Goal: Information Seeking & Learning: Learn about a topic

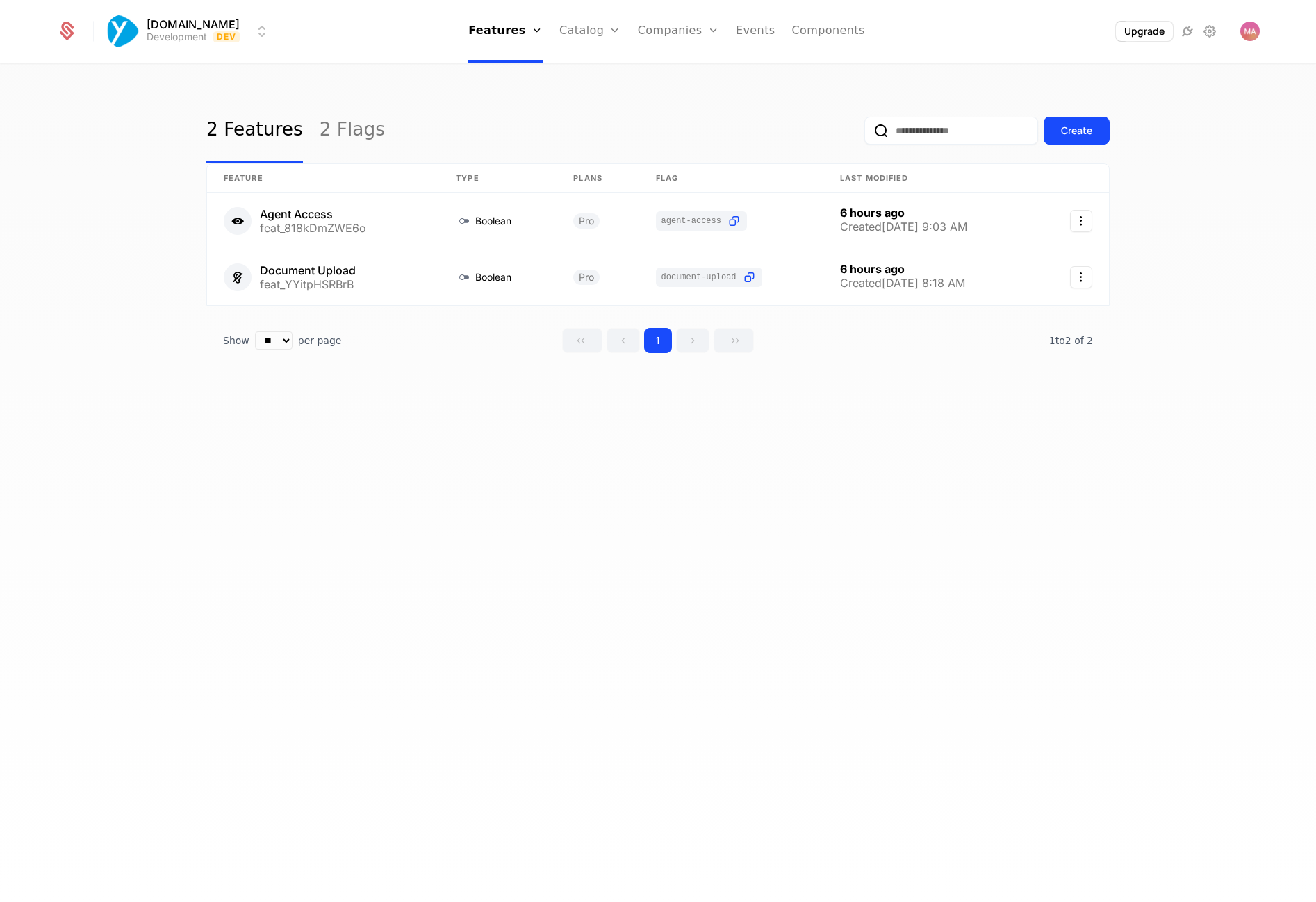
click at [593, 74] on link "Plans" at bounding box center [612, 68] width 72 height 11
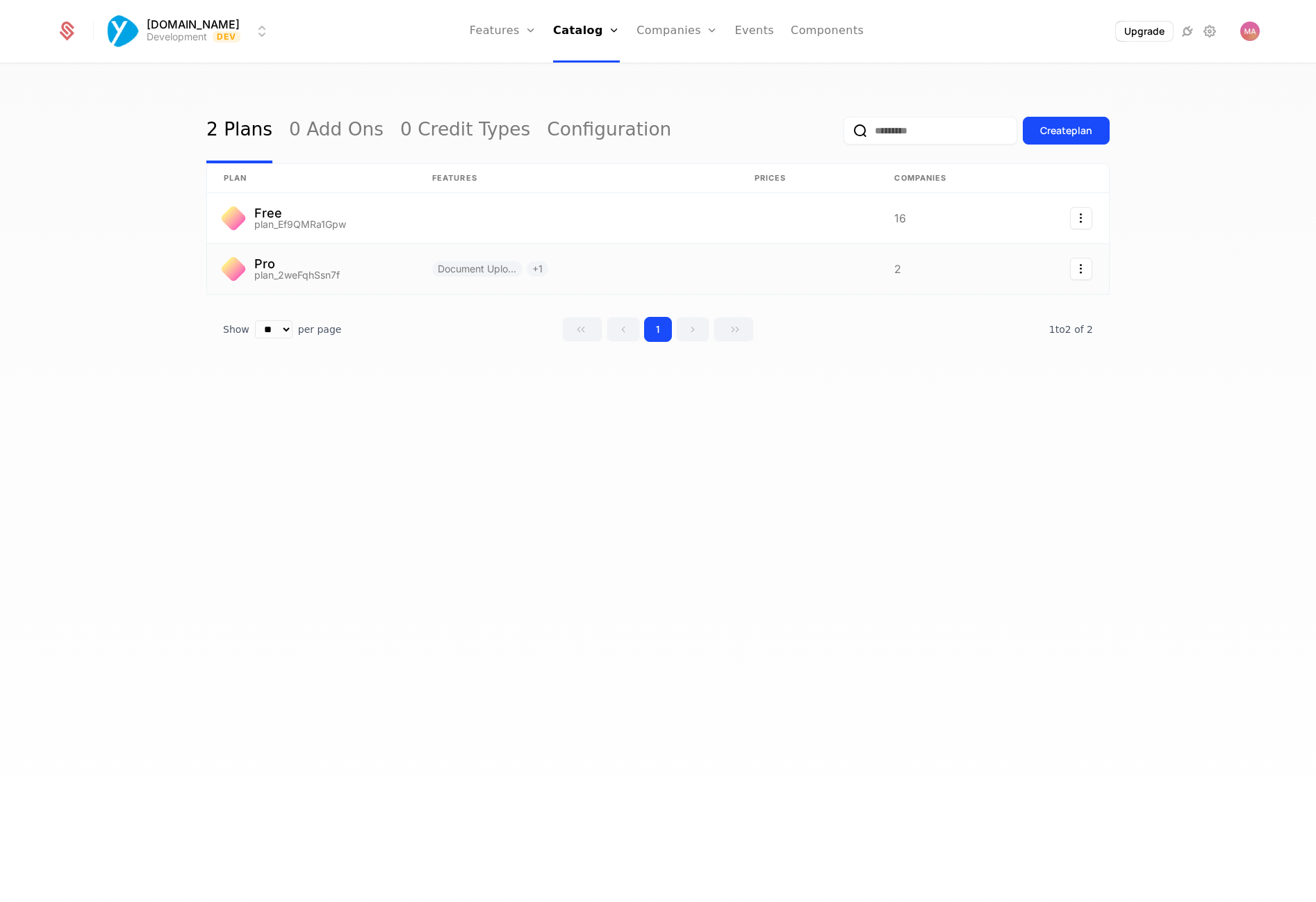
click at [315, 277] on link at bounding box center [311, 269] width 208 height 50
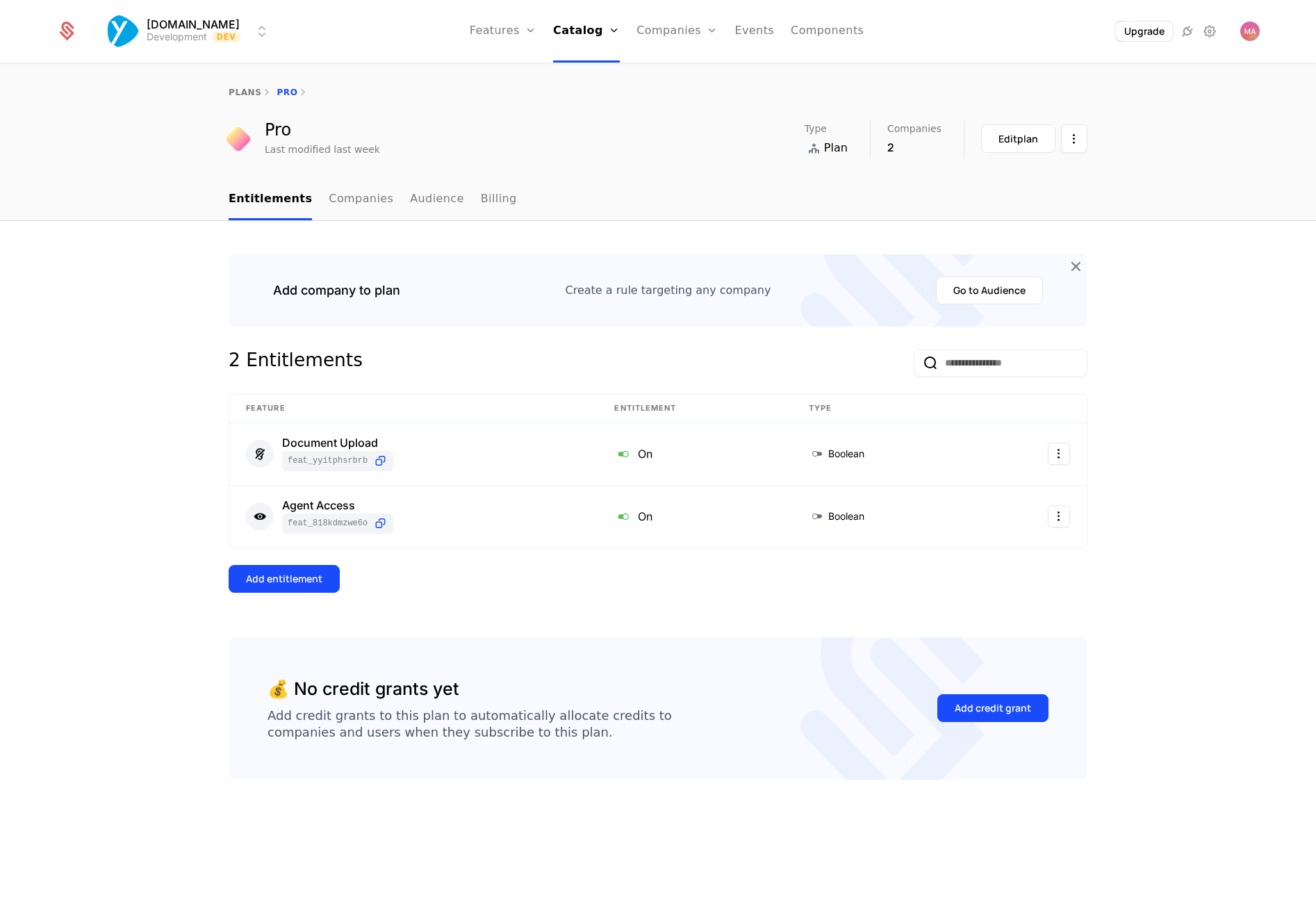
click at [578, 593] on div "2 Entitlements Feature Entitlement Type Document Upload feat_YYitpHSRBrB On Boo…" at bounding box center [658, 493] width 859 height 288
click at [648, 557] on div "2 Entitlements Feature Entitlement Type Document Upload feat_YYitpHSRBrB On Boo…" at bounding box center [658, 493] width 859 height 288
click at [1057, 456] on html "Yourzone.website Development Dev Features Features Flags Catalog Plans Add Ons …" at bounding box center [658, 451] width 1316 height 902
click at [968, 523] on div "Edit" at bounding box center [960, 521] width 24 height 19
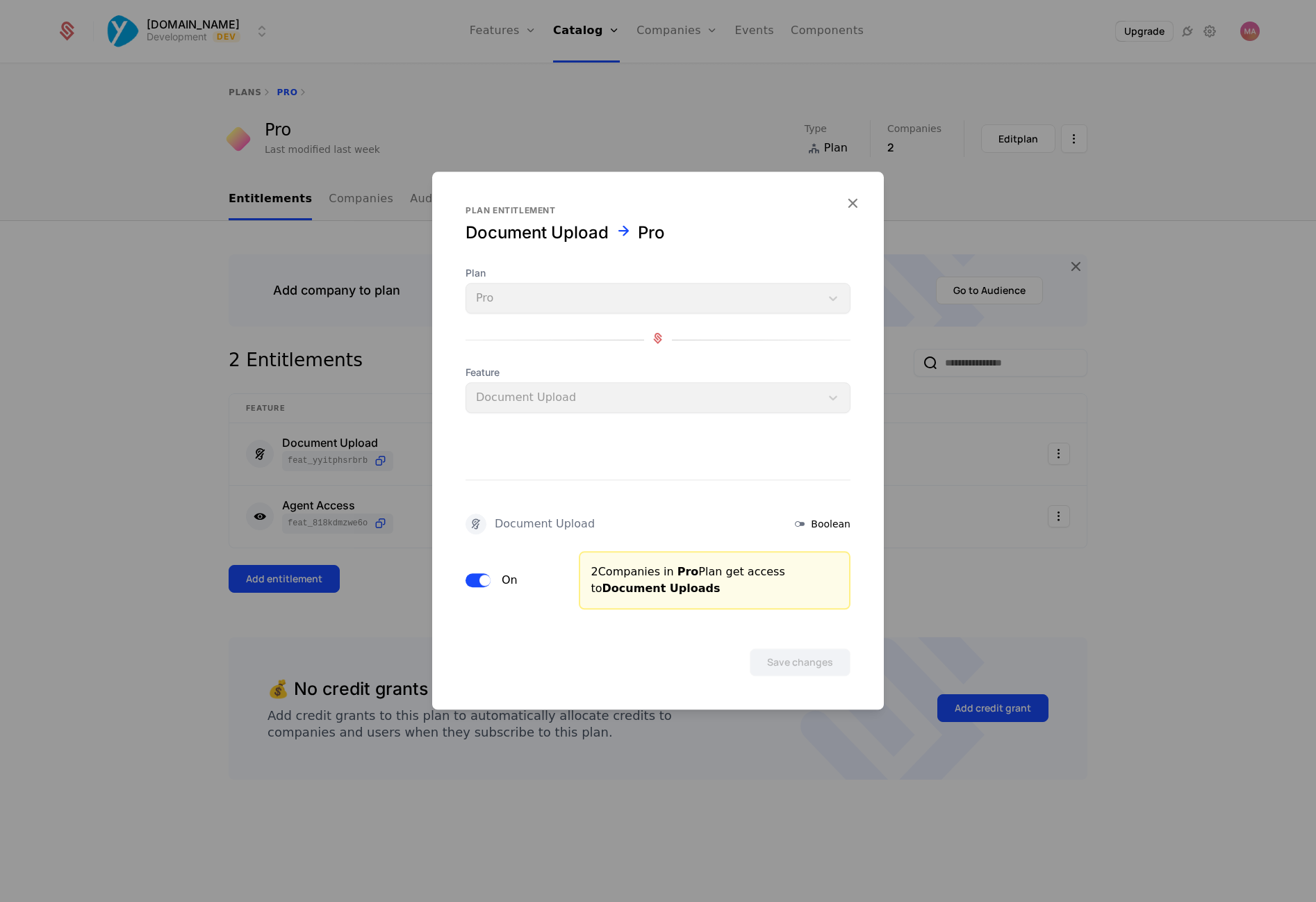
click at [863, 199] on form "Plan entitlement Document Upload Pro Plan Pro Feature Document Upload Document …" at bounding box center [658, 441] width 452 height 538
click at [856, 200] on icon "button" at bounding box center [852, 203] width 18 height 18
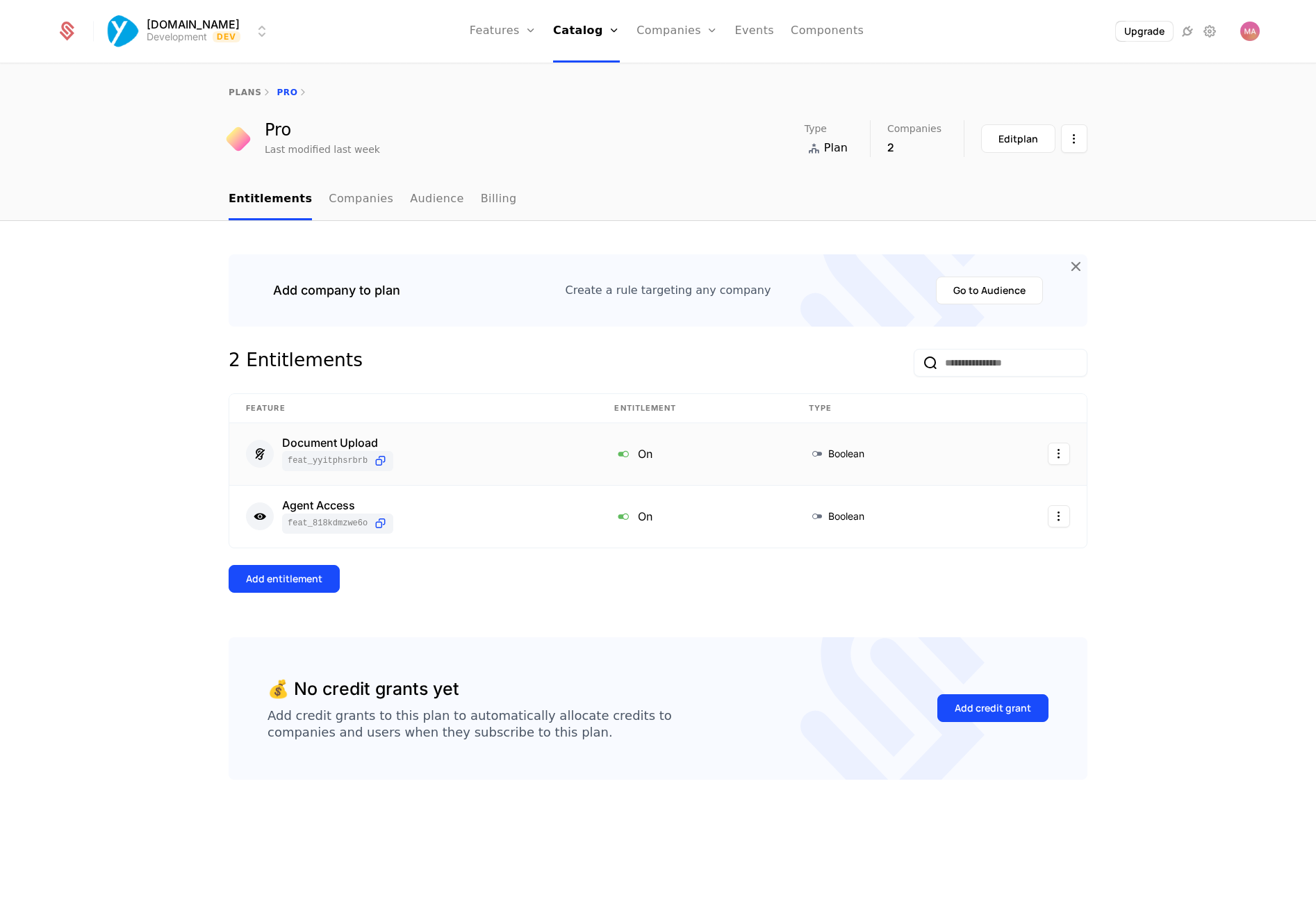
click at [327, 455] on span "feat_YYitpHSRBrB" at bounding box center [328, 460] width 80 height 11
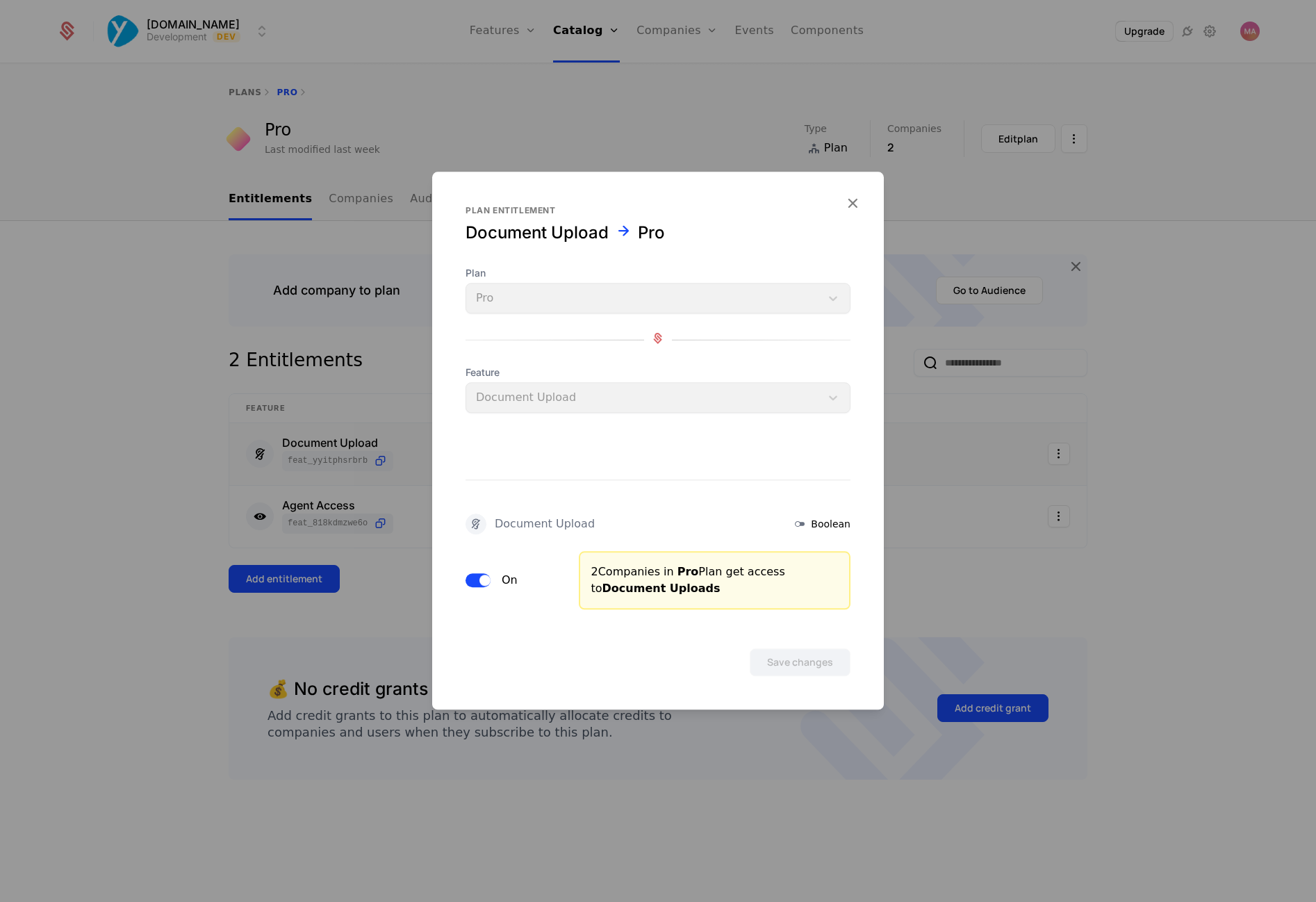
click at [554, 396] on div "Feature Document Upload" at bounding box center [658, 388] width 385 height 47
click at [857, 201] on icon "button" at bounding box center [852, 203] width 18 height 18
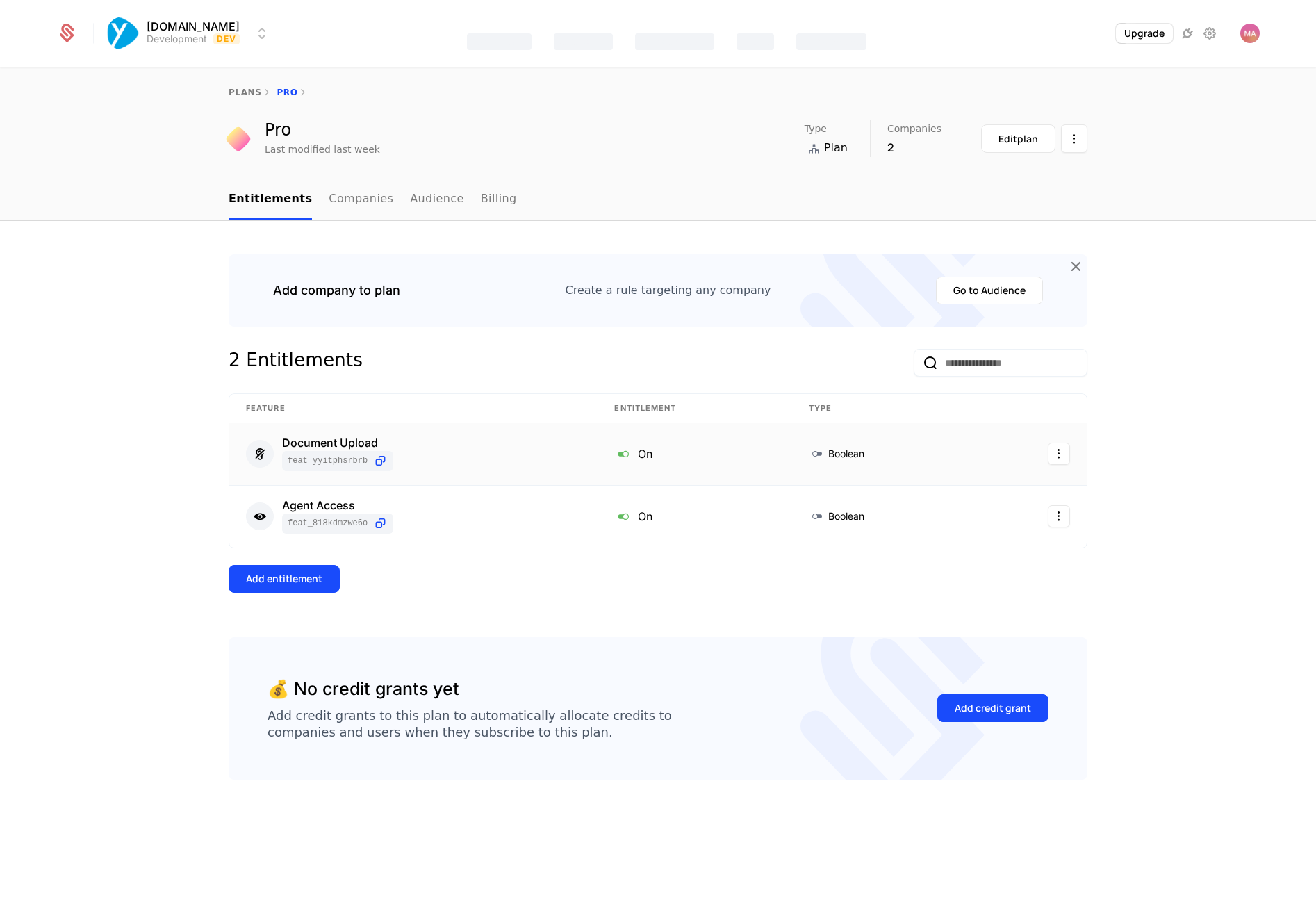
click at [73, 419] on div "Add company to plan Create a rule targeting any company Go to Audience 2 Entitl…" at bounding box center [658, 562] width 1316 height 682
click at [76, 28] on icon at bounding box center [66, 31] width 19 height 19
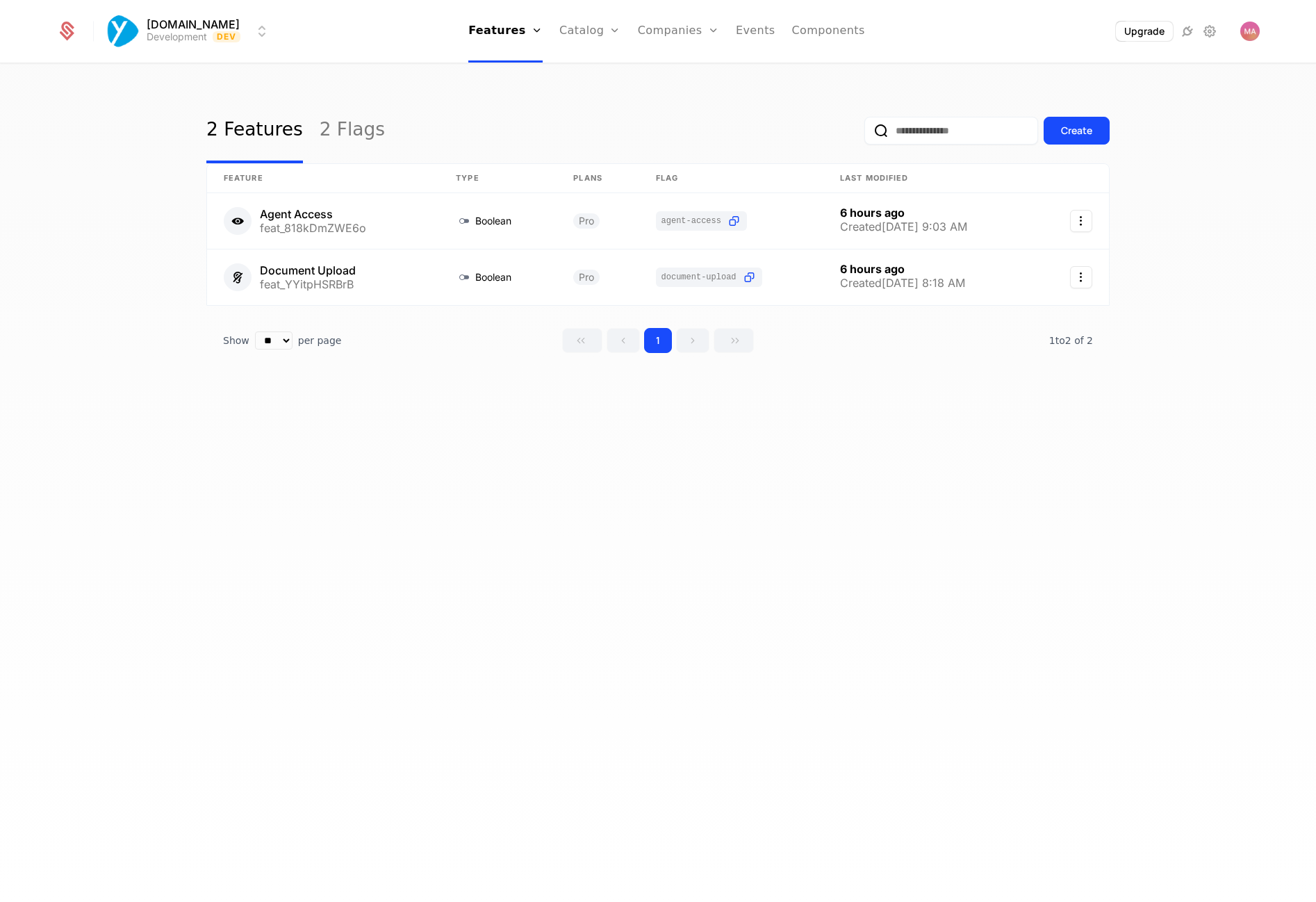
click at [66, 31] on icon at bounding box center [67, 28] width 13 height 13
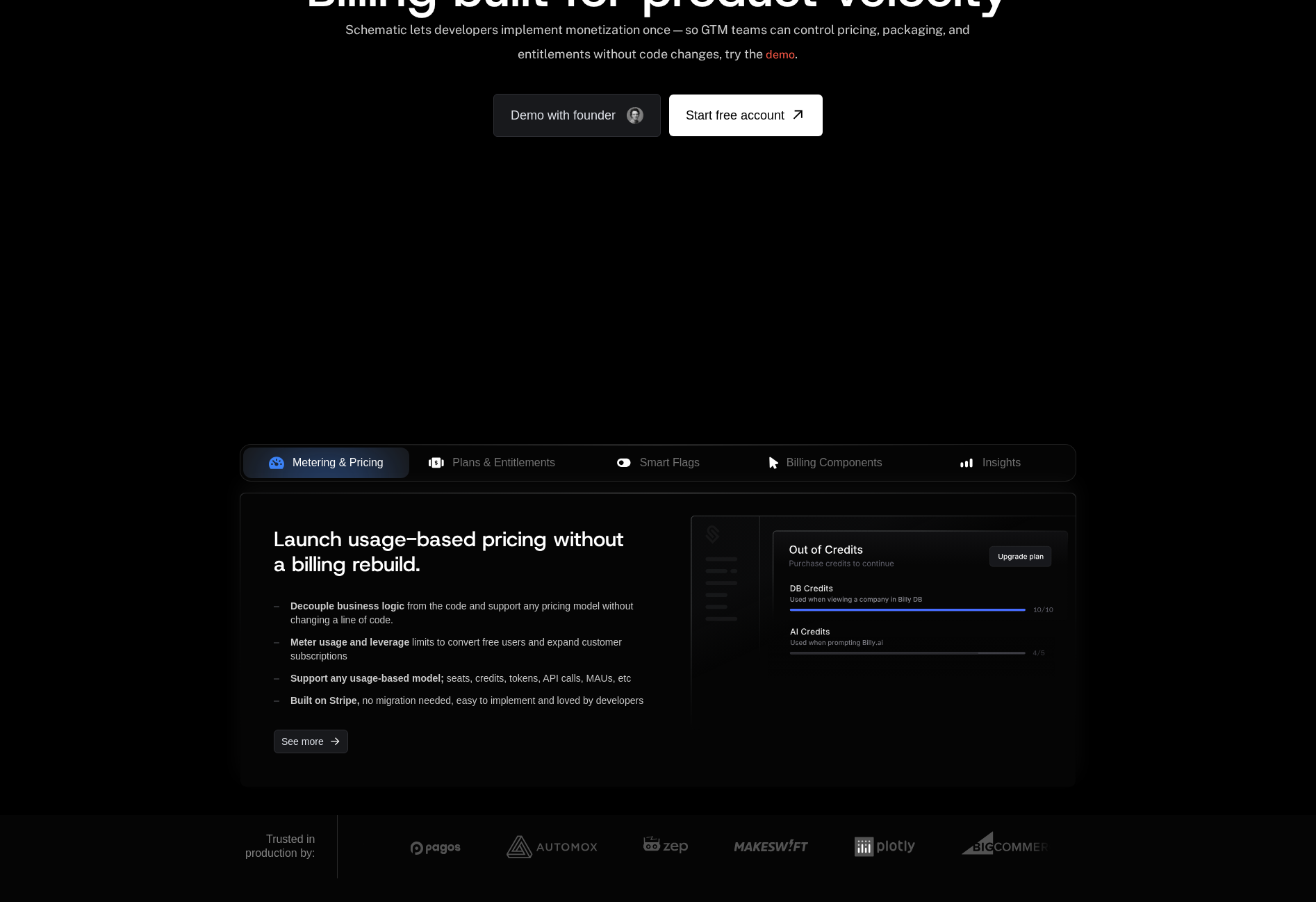
scroll to position [180, 0]
